Goal: Use online tool/utility: Use online tool/utility

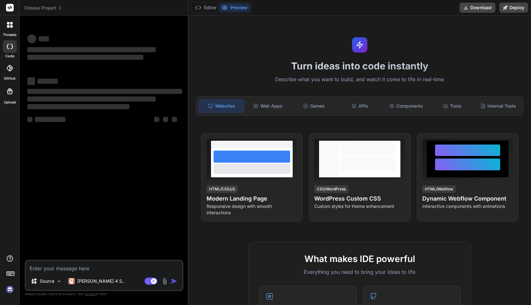
type textarea "x"
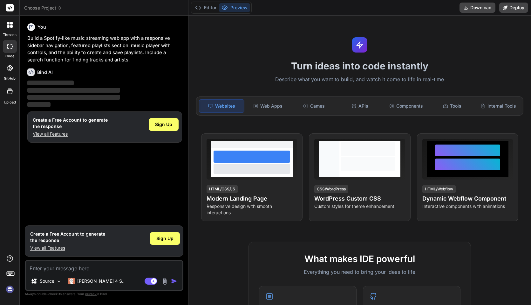
click at [209, 82] on p "Describe what you want to build, and watch it come to life in real-time" at bounding box center [359, 79] width 335 height 8
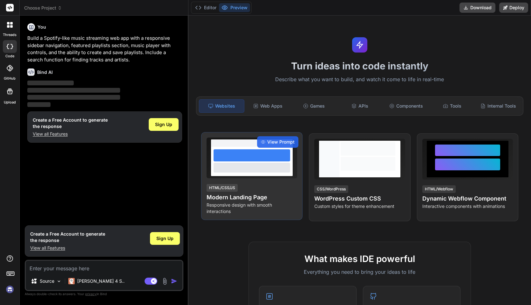
click at [272, 177] on div at bounding box center [252, 157] width 91 height 41
click at [275, 140] on span "View Prompt" at bounding box center [280, 142] width 27 height 6
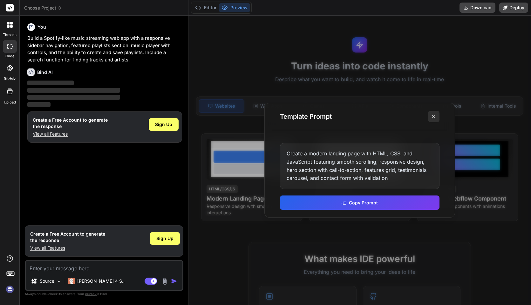
click at [434, 115] on icon at bounding box center [434, 116] width 6 height 6
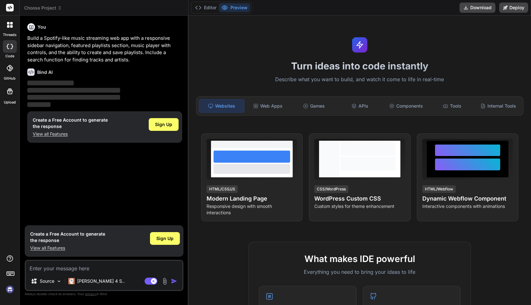
click at [224, 230] on div "Turn ideas into code instantly Describe what you want to build, and watch it co…" at bounding box center [360, 160] width 343 height 289
